Goal: Task Accomplishment & Management: Complete application form

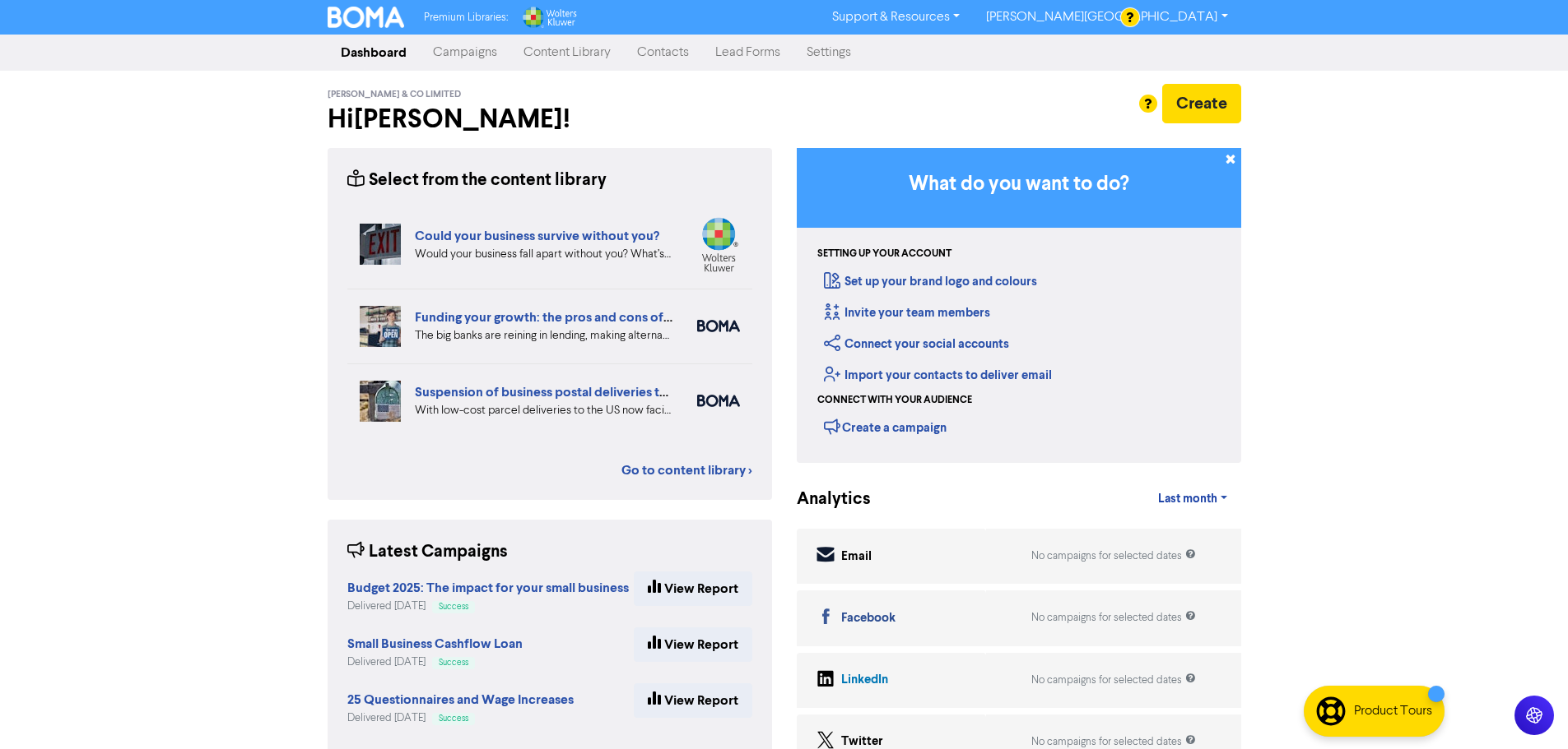
click at [655, 46] on link "Contacts" at bounding box center [663, 52] width 78 height 33
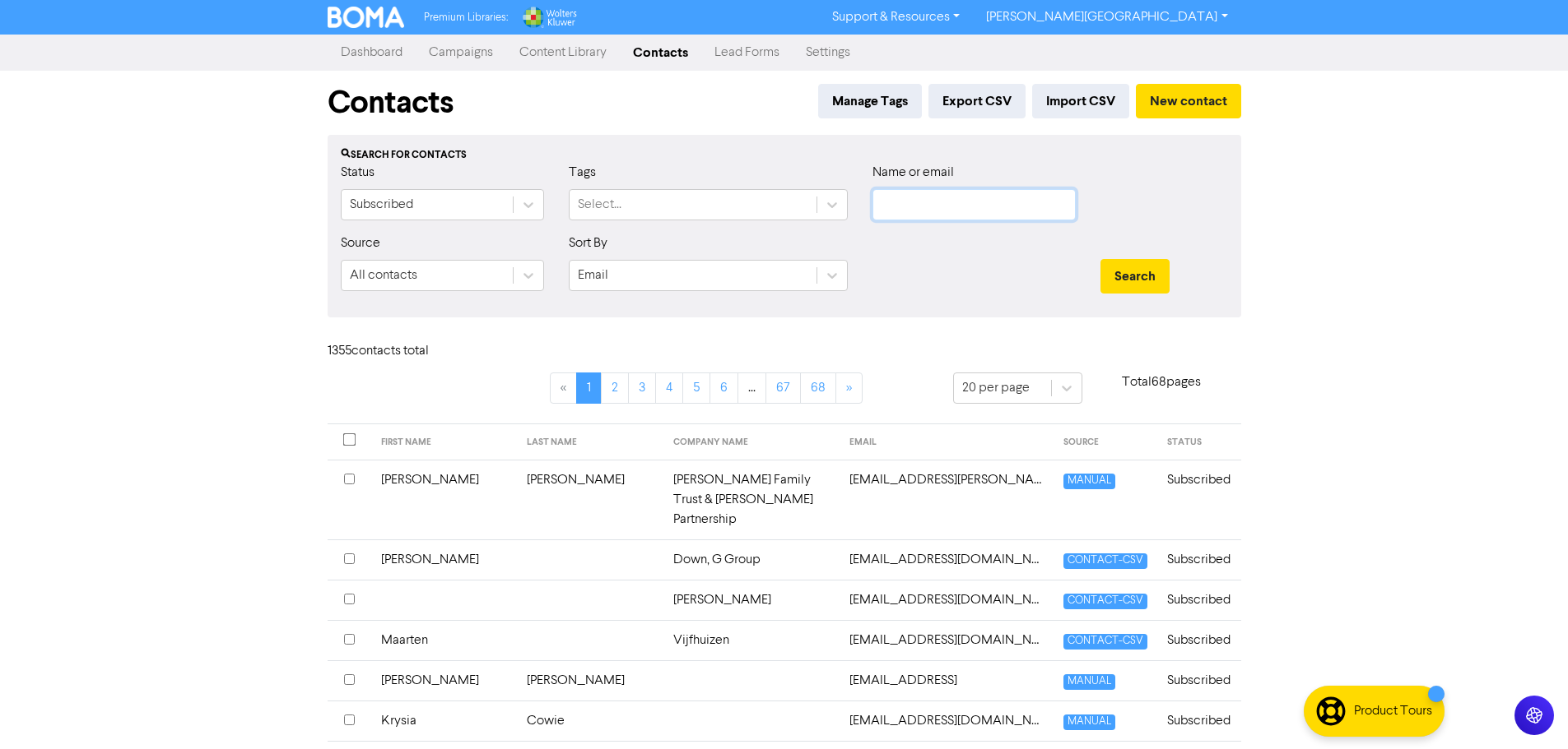
click at [997, 209] on input "text" at bounding box center [974, 205] width 203 height 32
click at [1101, 259] on button "Search" at bounding box center [1135, 276] width 69 height 34
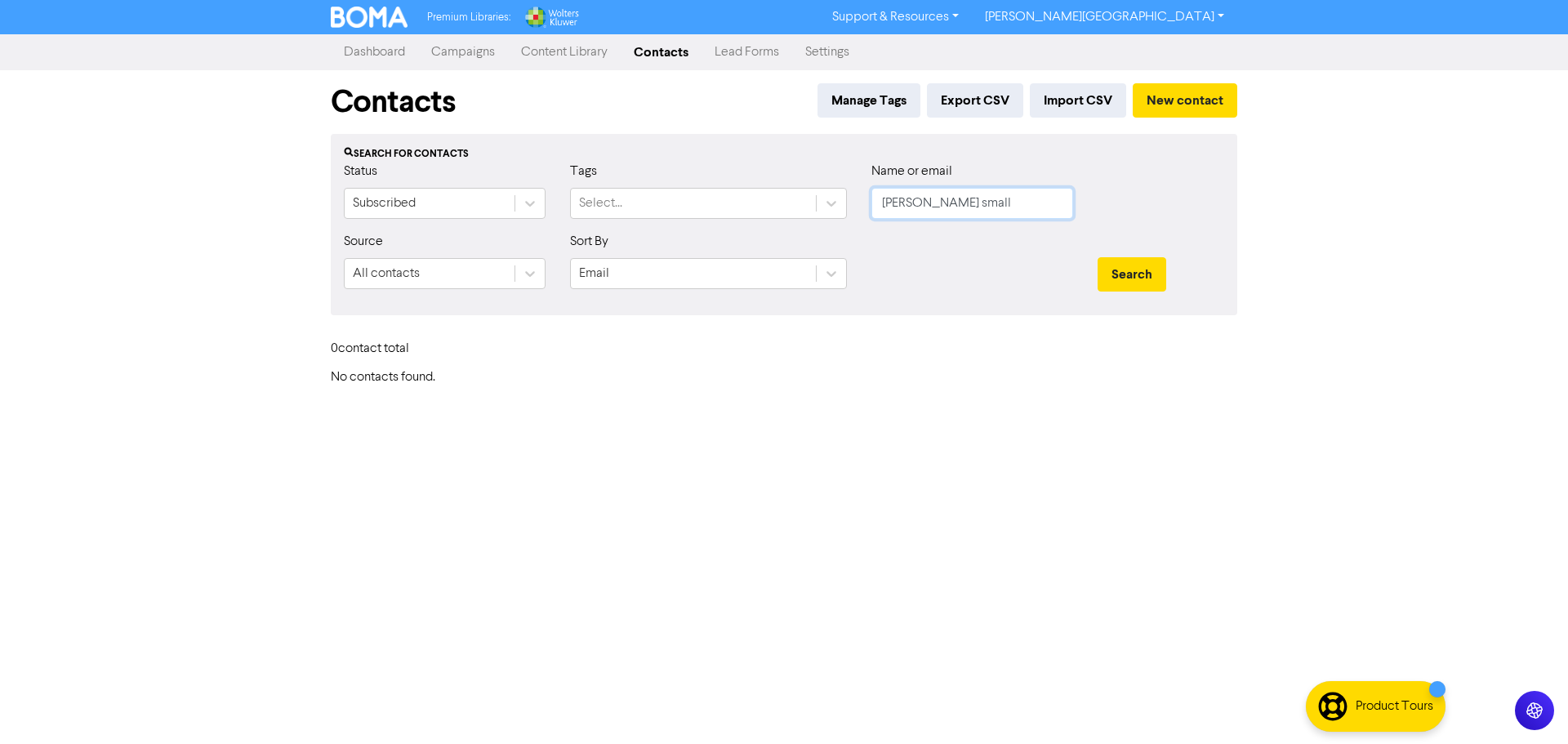
click at [990, 208] on input "[PERSON_NAME] small" at bounding box center [972, 204] width 202 height 31
type input "small"
click at [1098, 257] on button "Search" at bounding box center [1132, 274] width 69 height 34
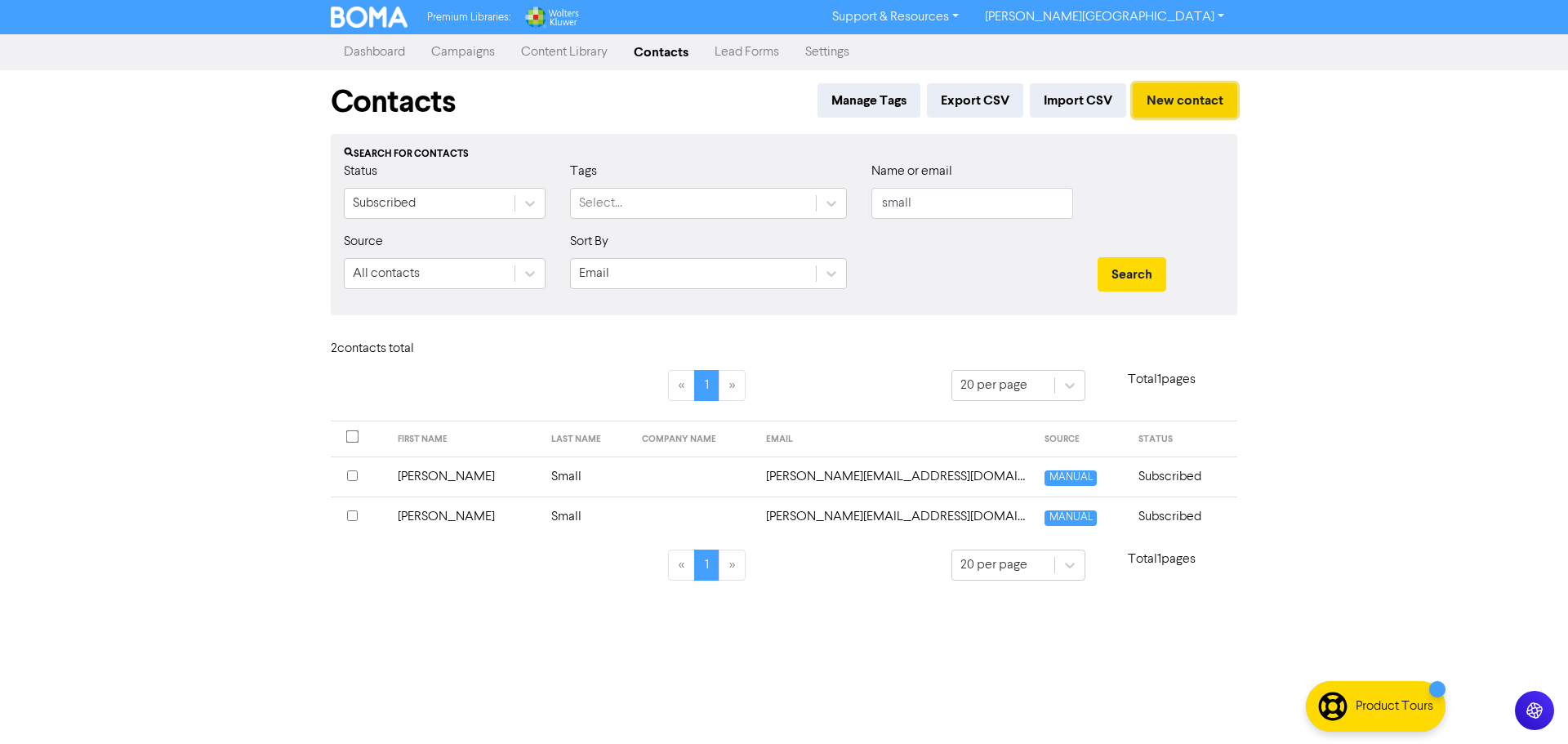
click at [1165, 106] on button "New contact" at bounding box center [1184, 100] width 105 height 34
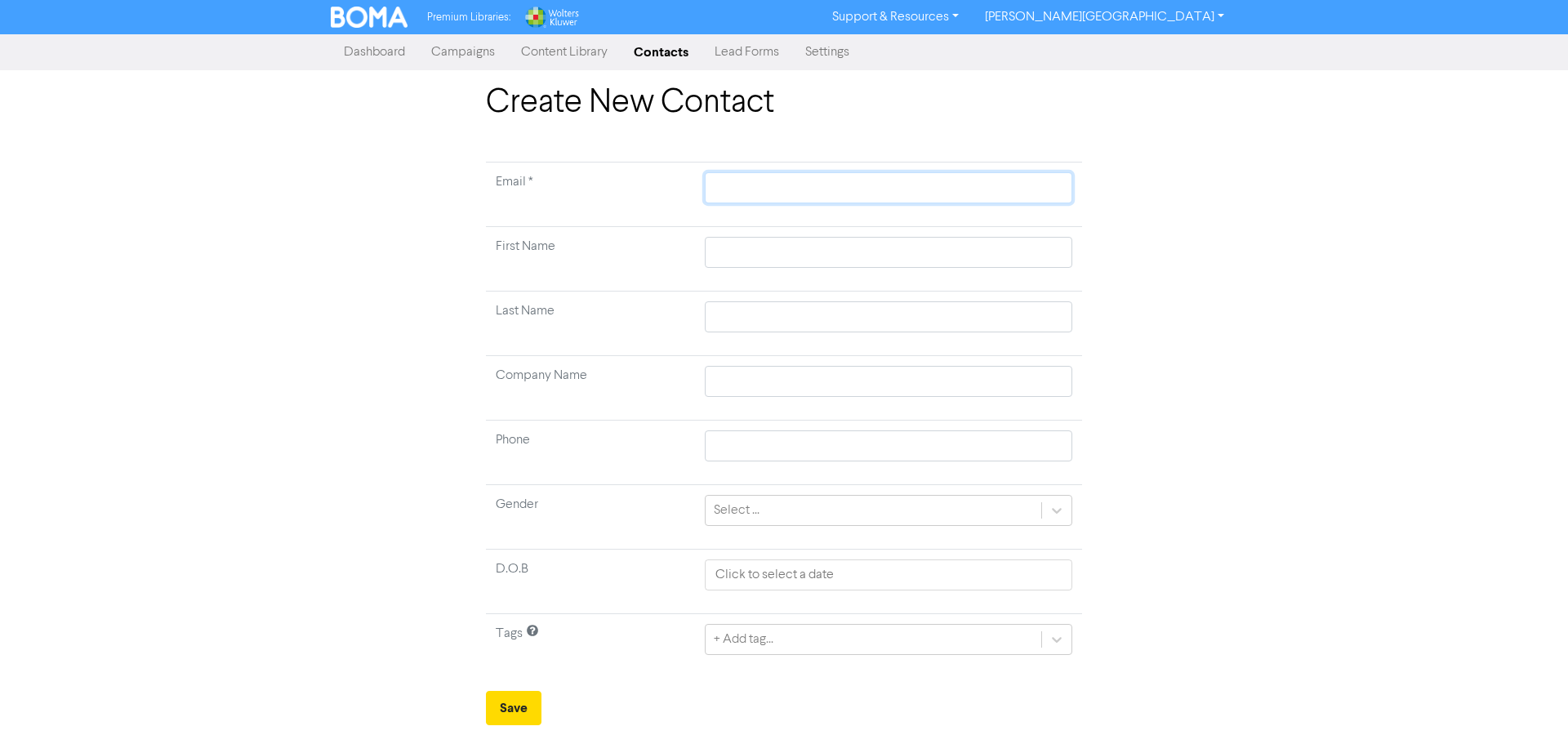
click at [822, 198] on input "text" at bounding box center [889, 188] width 368 height 31
paste input "[EMAIL_ADDRESS][DOMAIN_NAME]"
type input "[EMAIL_ADDRESS][DOMAIN_NAME]"
click at [792, 255] on input "text" at bounding box center [889, 253] width 368 height 31
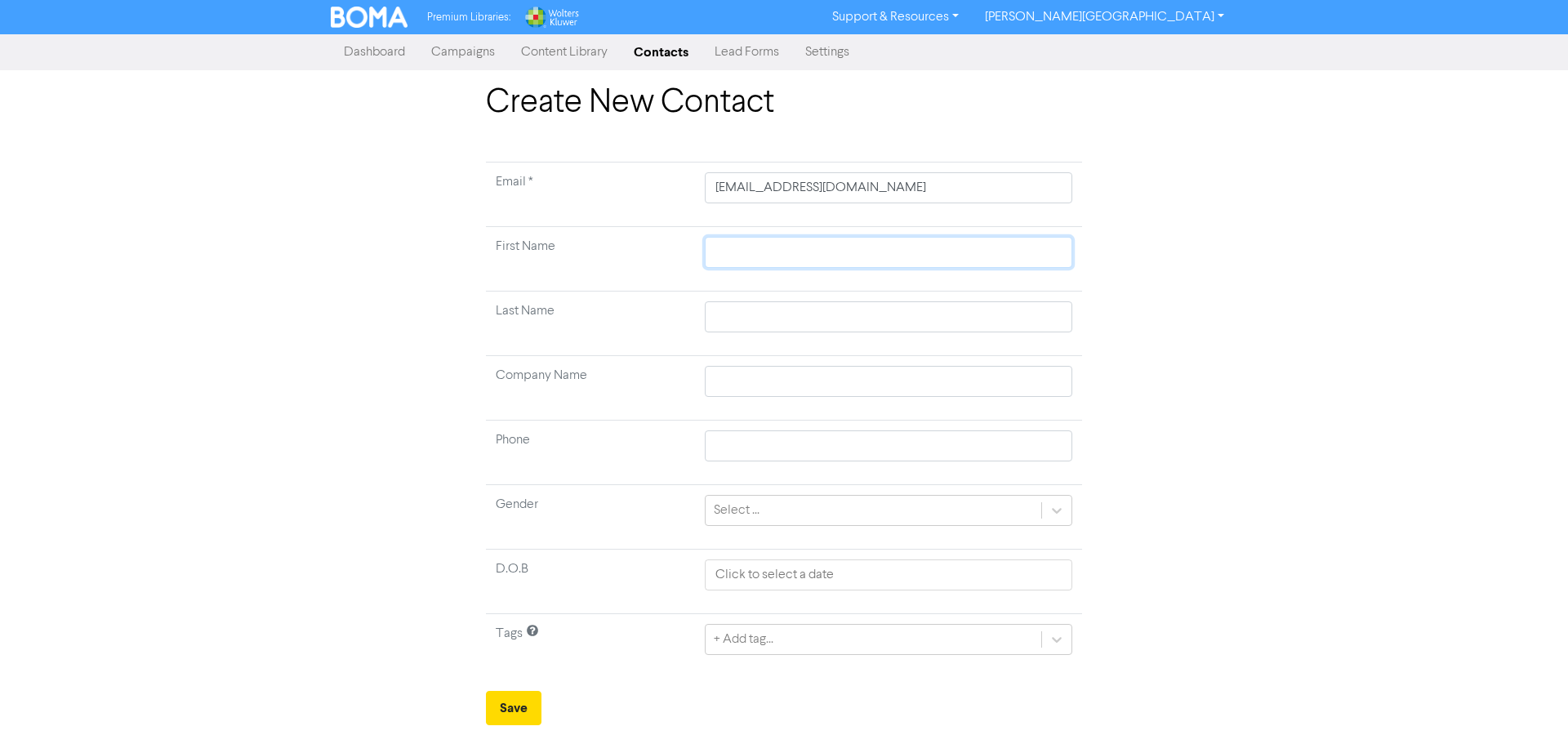
type input "H"
type input "Hm"
type input "H"
type input "Ha"
type input "Ham"
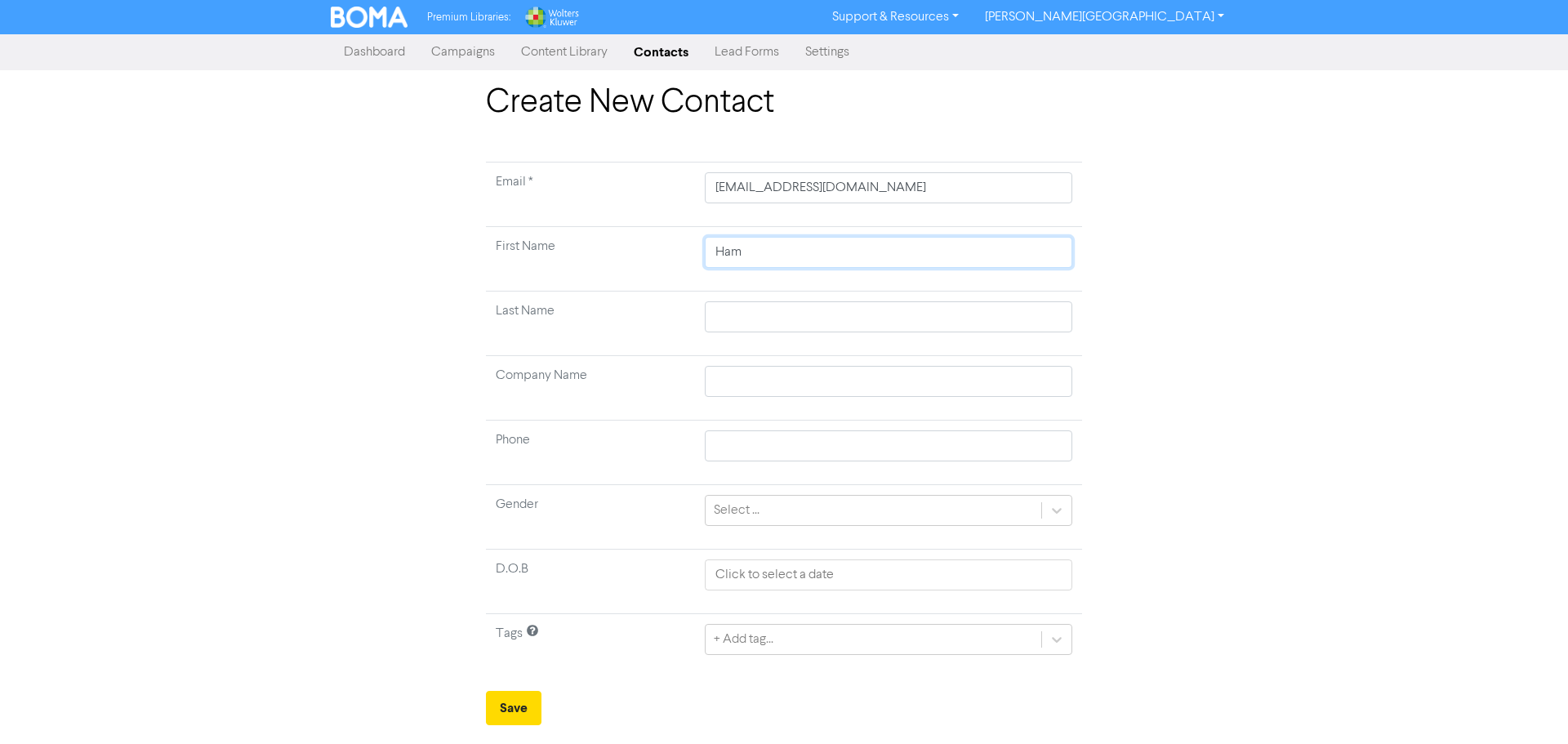
type input "Hami"
type input "Hamis"
type input "Hamish"
click at [820, 395] on input "text" at bounding box center [889, 382] width 368 height 31
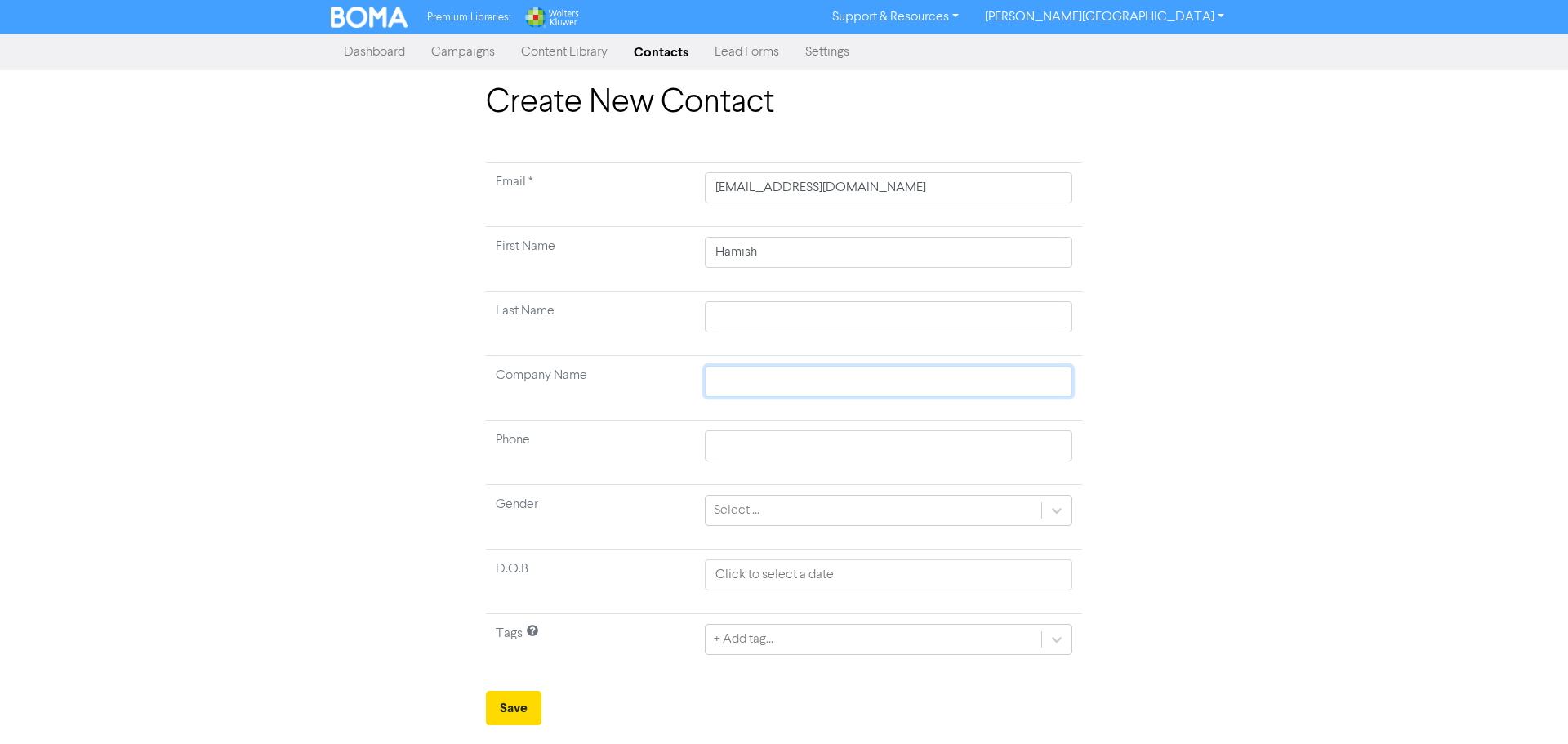
type input "C"
type input "Co"
type input "Con"
type input "Cons"
type input "Consu"
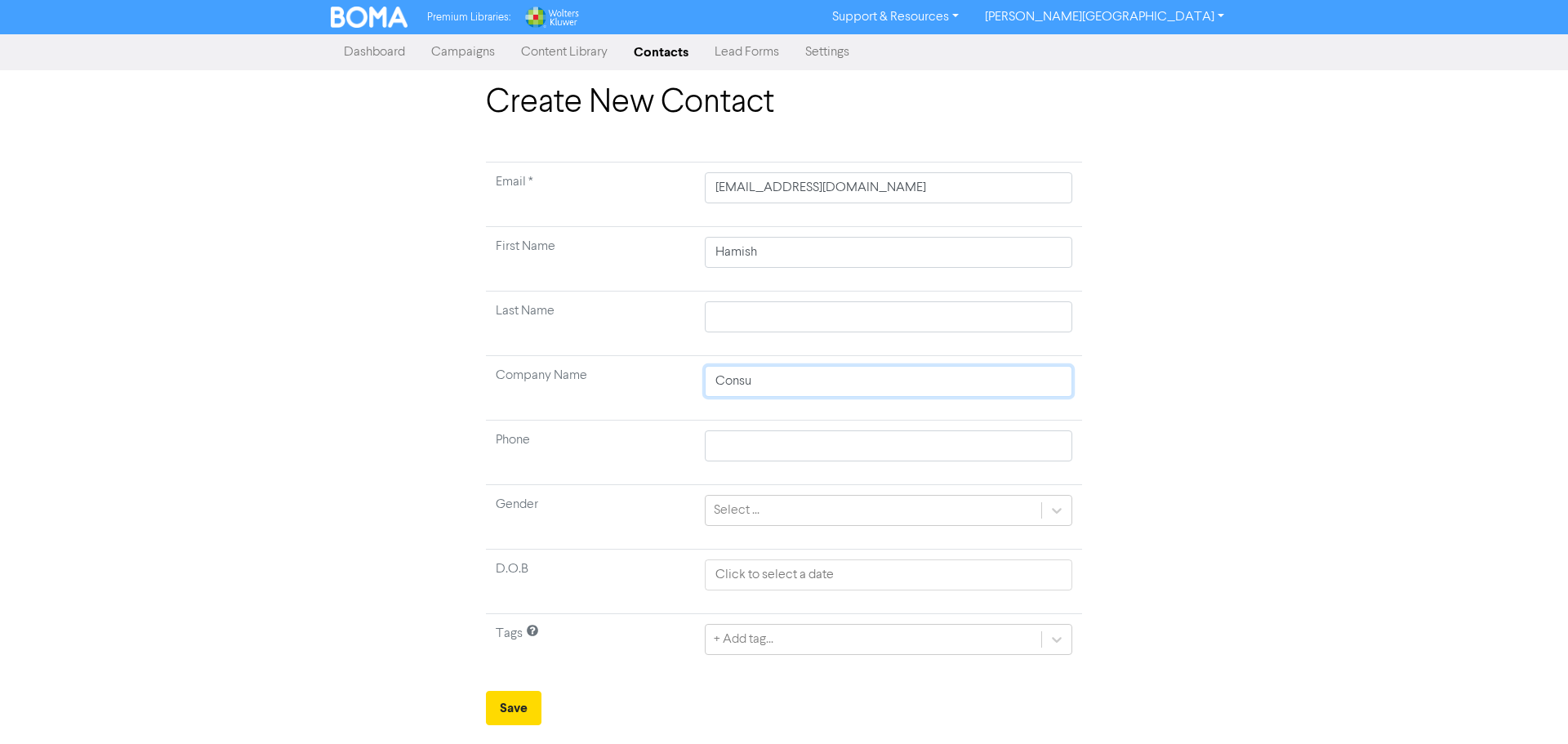
type input "Consul"
type input "Consult"
type input "Consult P"
type input "Consult Pl"
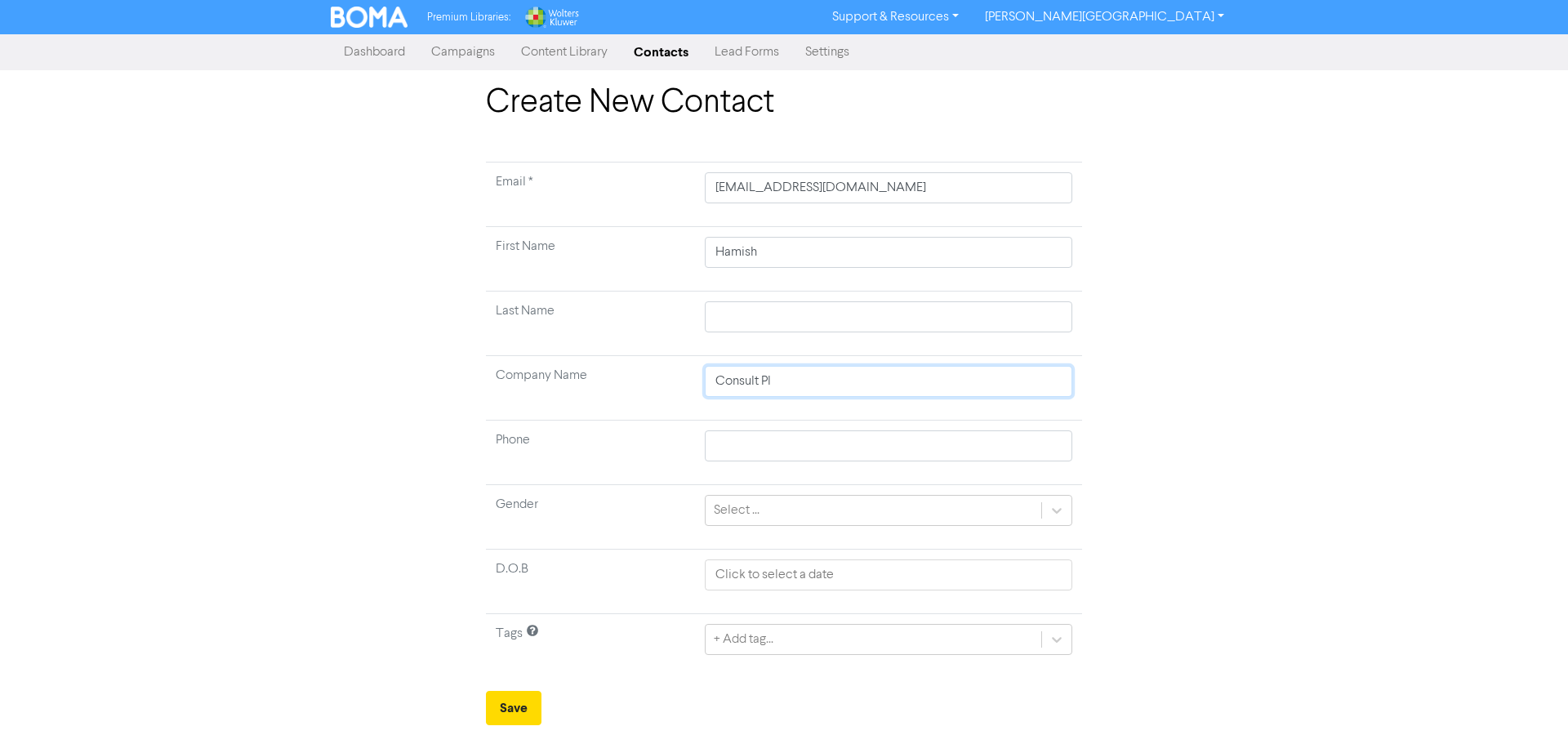
type input "Consult Pla"
type input "Consult Plan"
type input "Consult Plann"
type input "Consult Planni"
type input "Consult Plannin"
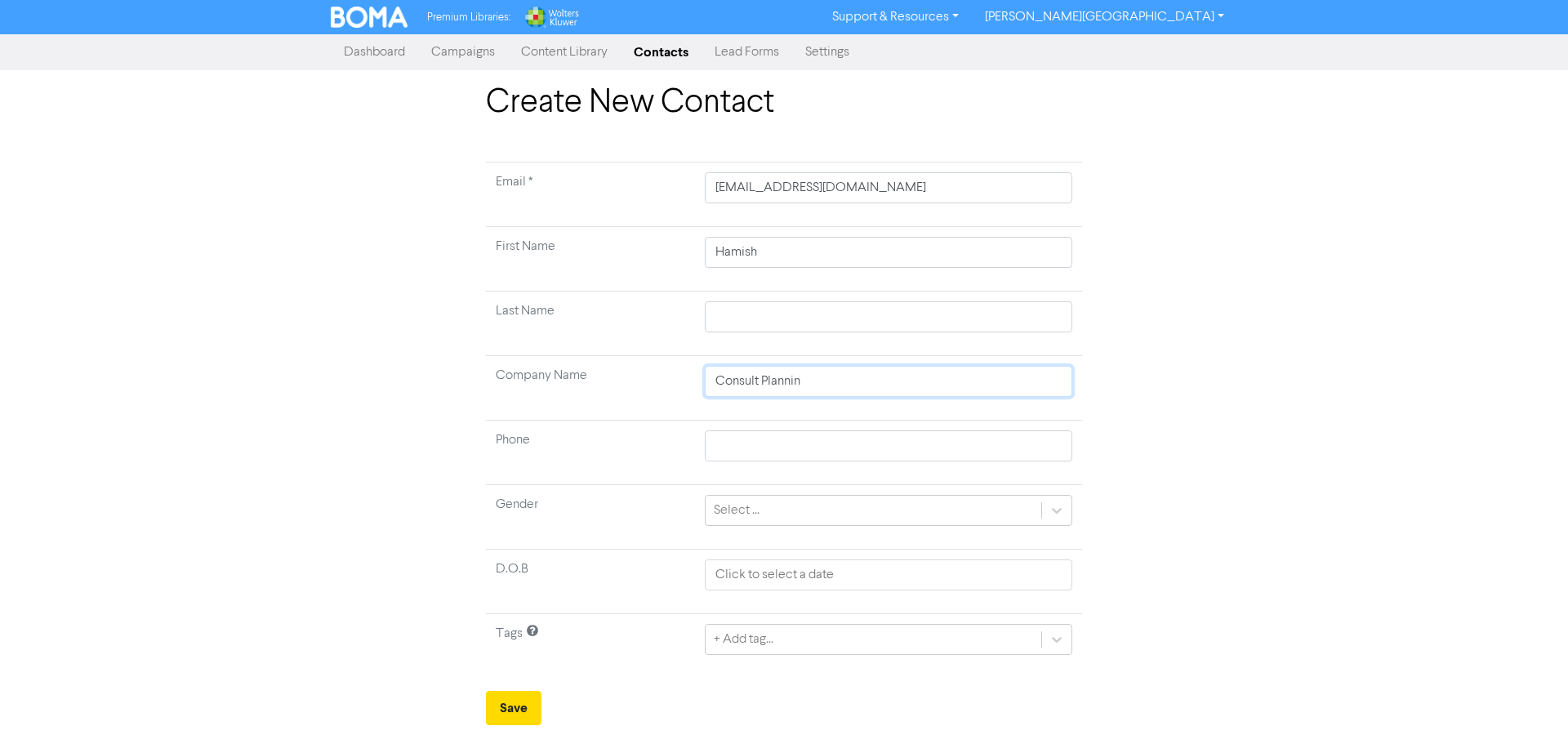
type input "Consult Planning"
type input "Consult Planning L"
type input "Consult Planning Lt"
type input "Consult Planning Ltd"
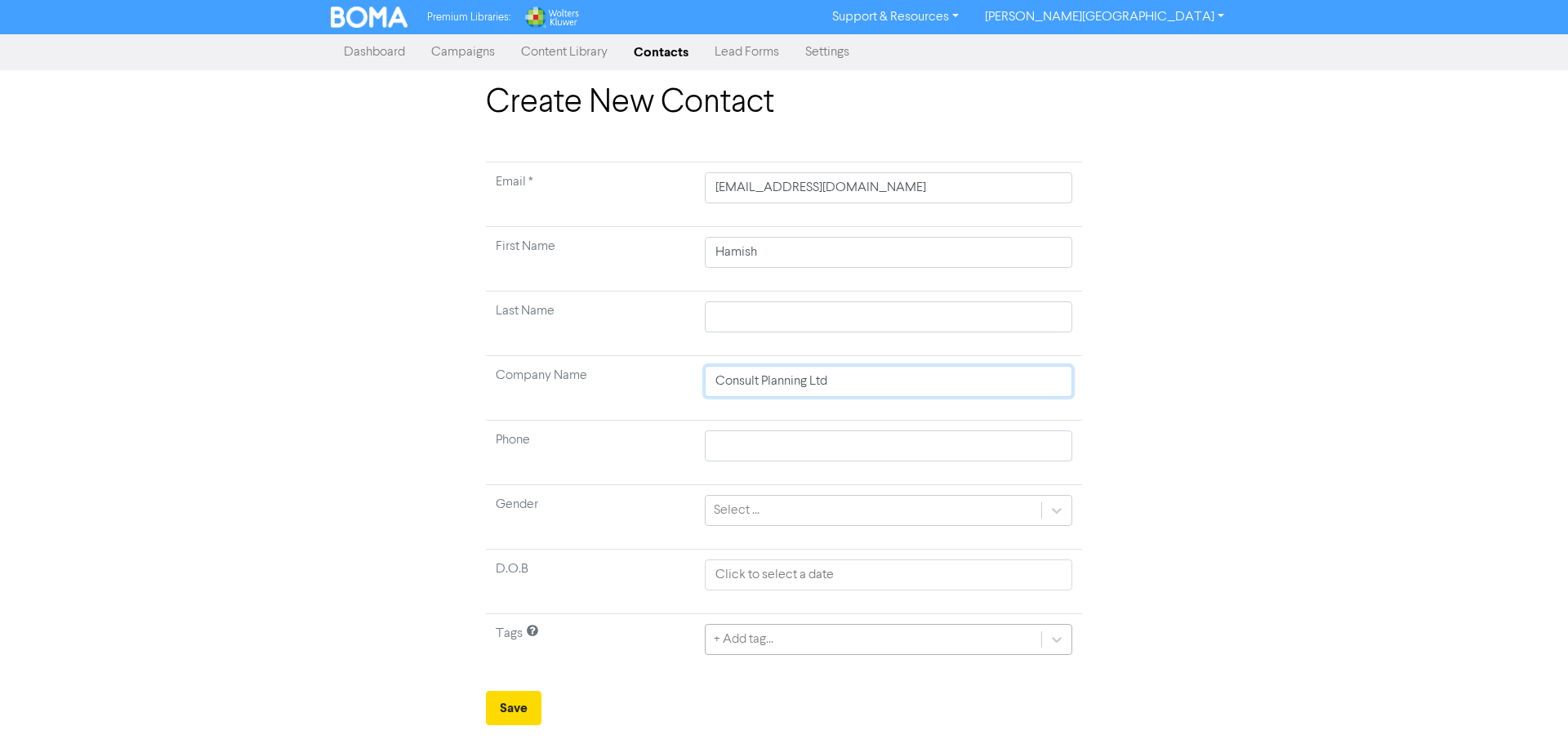
type input "Consult Planning Ltd"
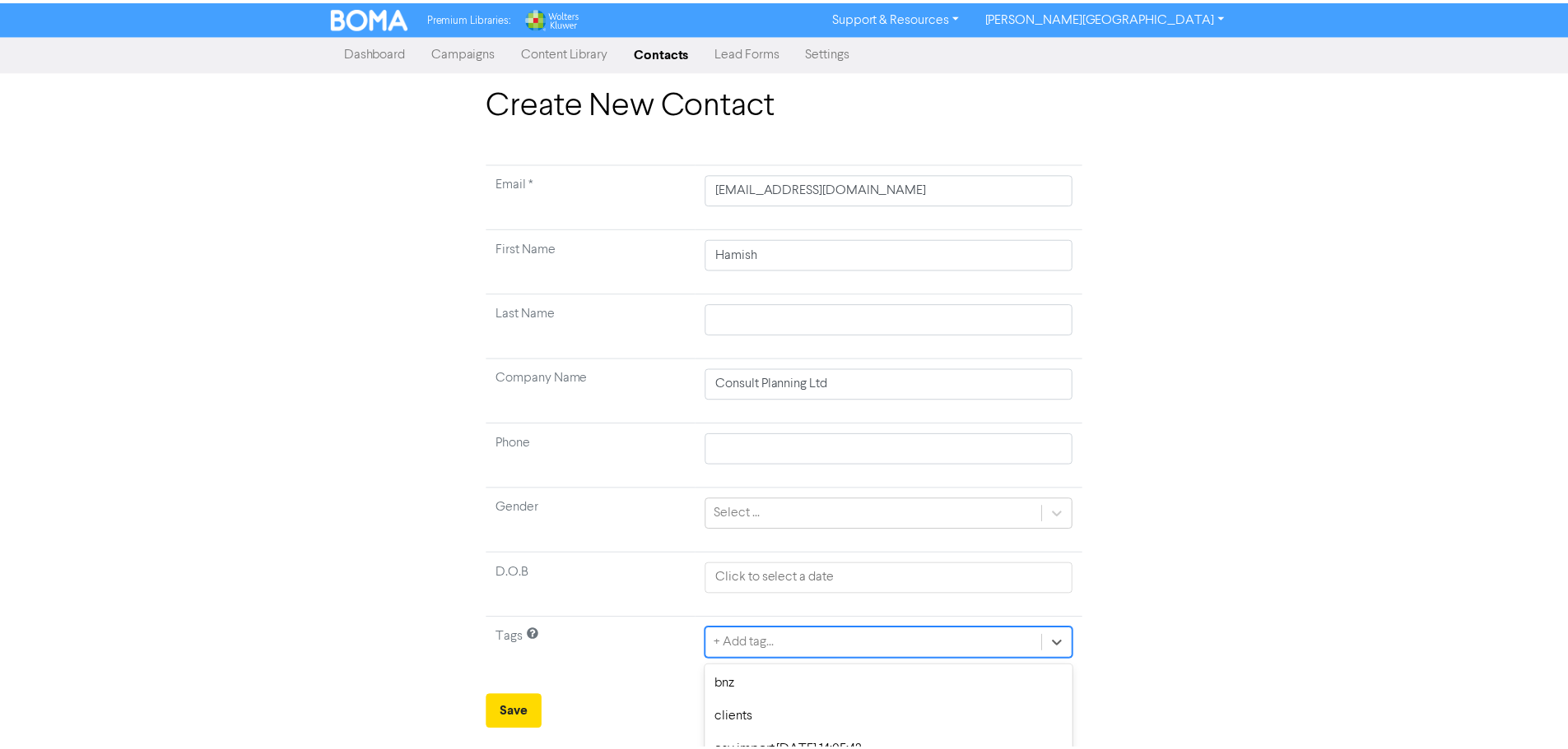
scroll to position [164, 0]
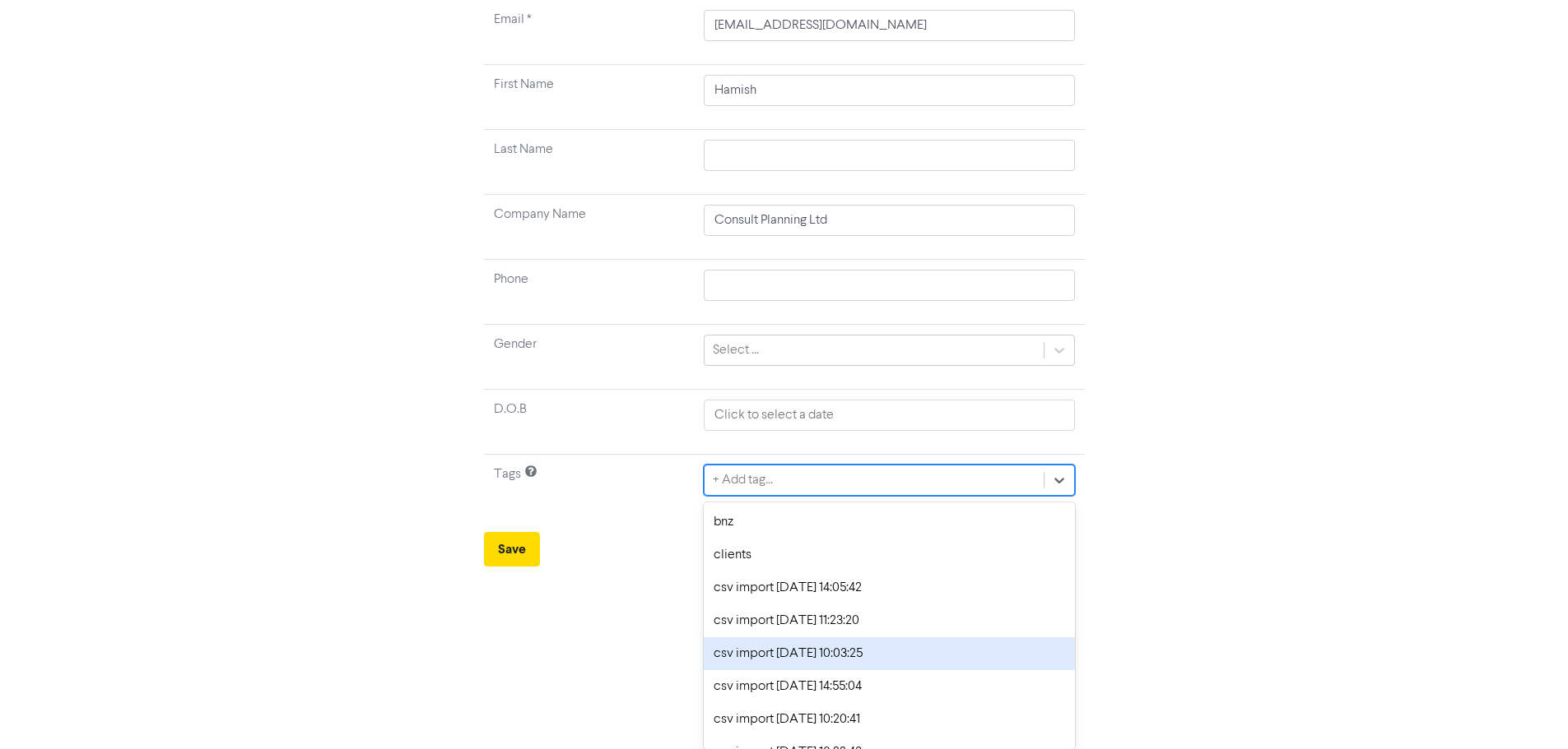
click at [796, 496] on div "option csv import [DATE] 10:03:25 focused, 5 of 12. 12 results available. Use U…" at bounding box center [889, 480] width 371 height 32
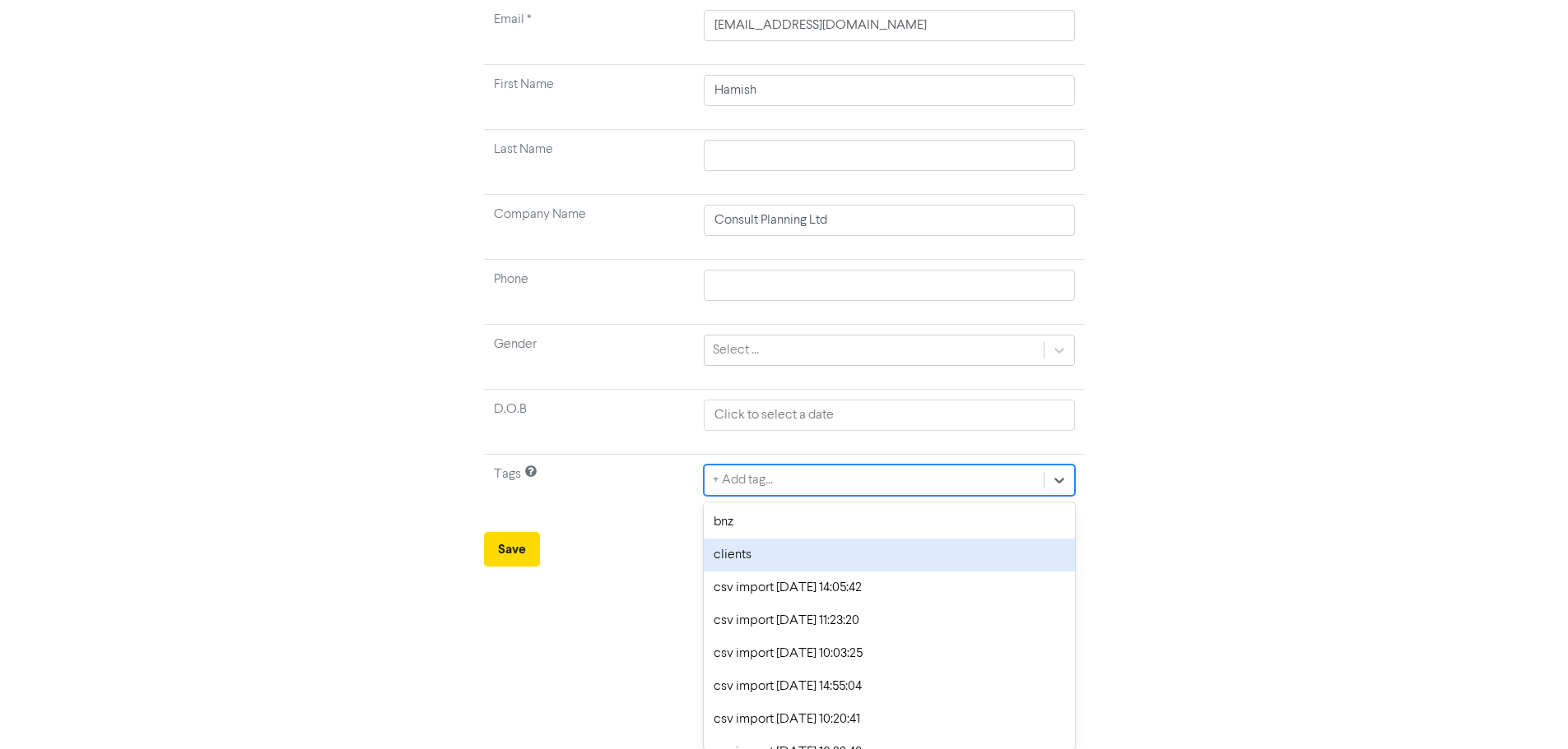
click at [820, 563] on div "clients" at bounding box center [889, 555] width 371 height 33
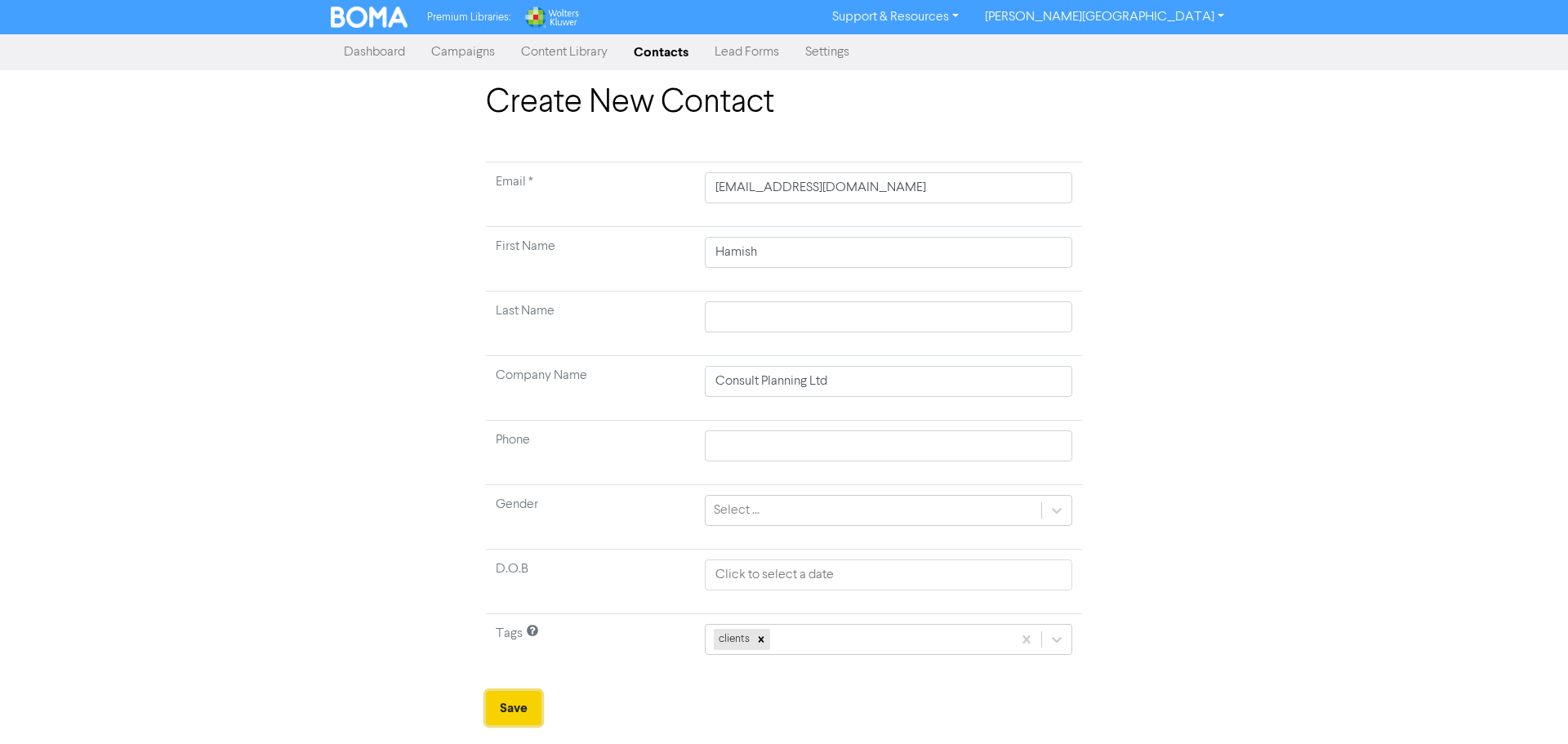
click at [522, 706] on button "Save" at bounding box center [514, 708] width 56 height 34
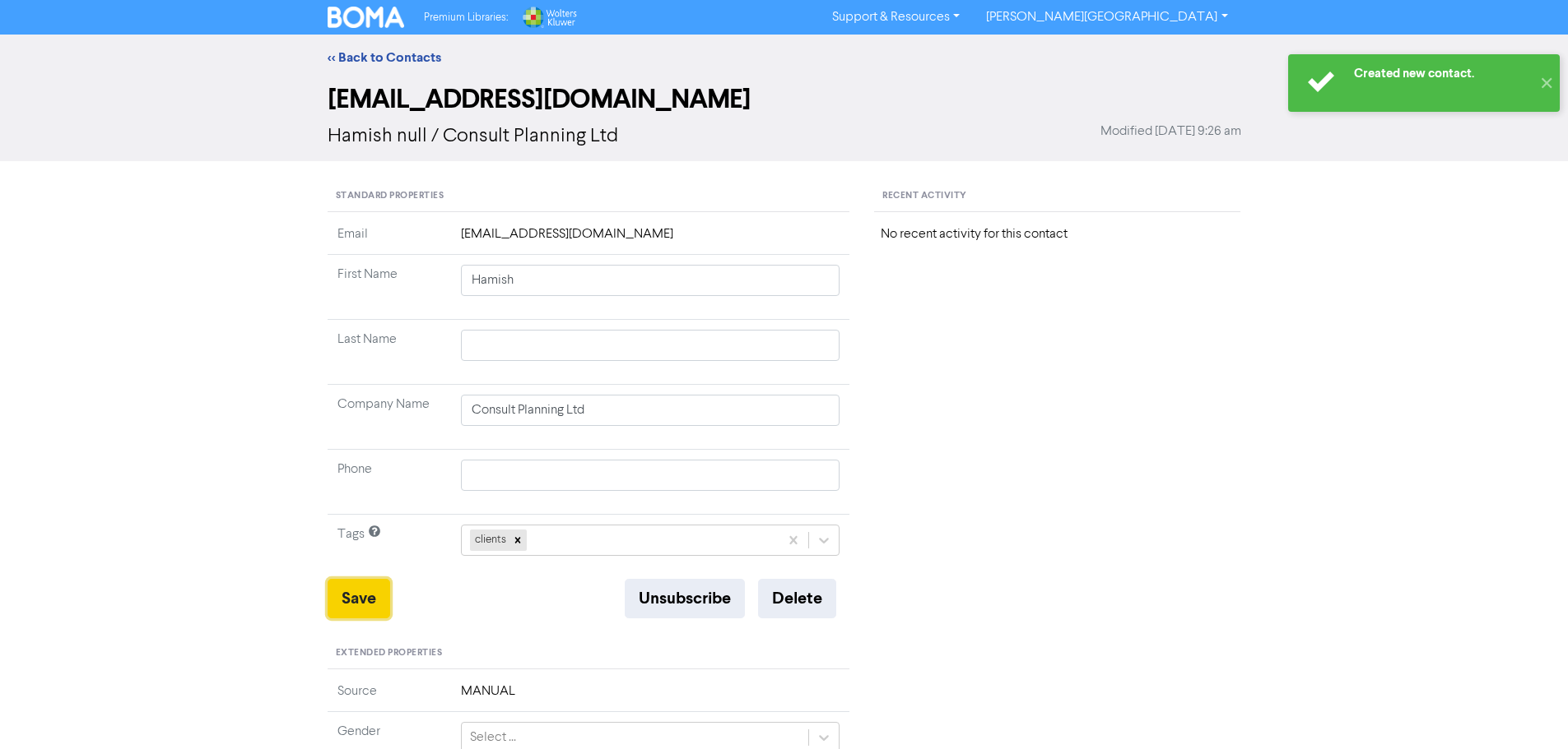
click at [377, 600] on button "Save" at bounding box center [358, 598] width 62 height 39
